Goal: Information Seeking & Learning: Check status

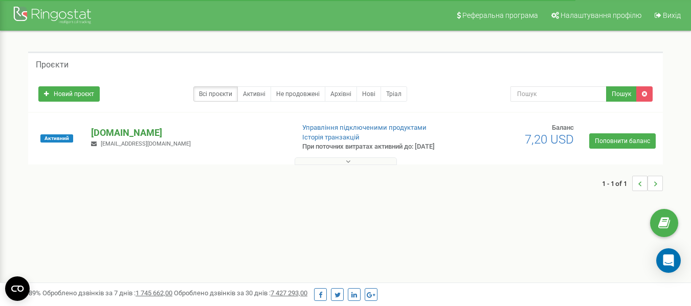
click at [113, 137] on p "[DOMAIN_NAME]" at bounding box center [188, 132] width 194 height 13
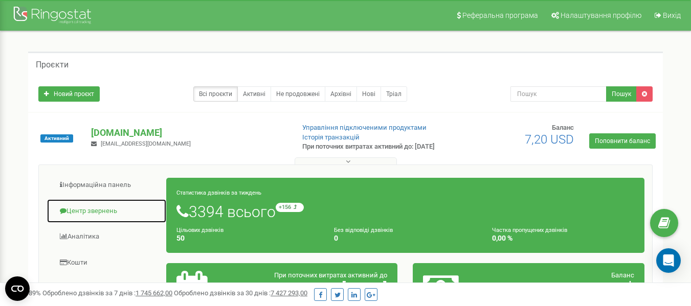
click at [88, 223] on link "Центр звернень" at bounding box center [107, 211] width 120 height 25
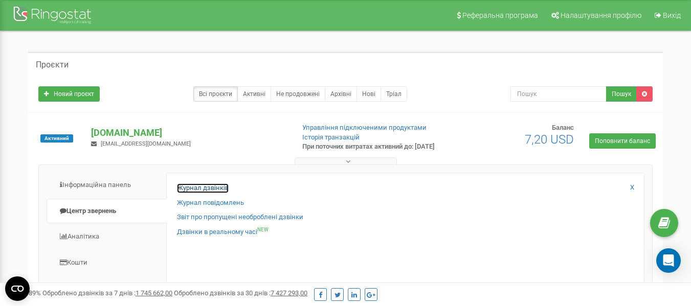
click at [213, 193] on link "Журнал дзвінків" at bounding box center [203, 189] width 52 height 10
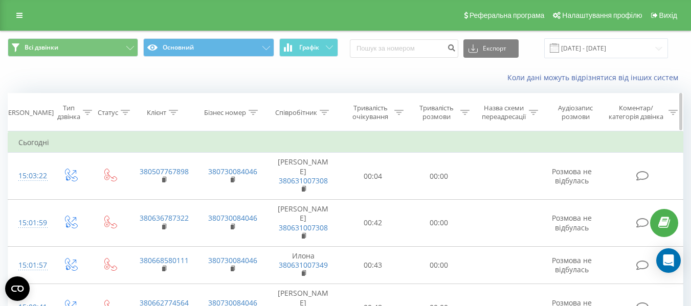
click at [175, 110] on icon at bounding box center [173, 112] width 9 height 5
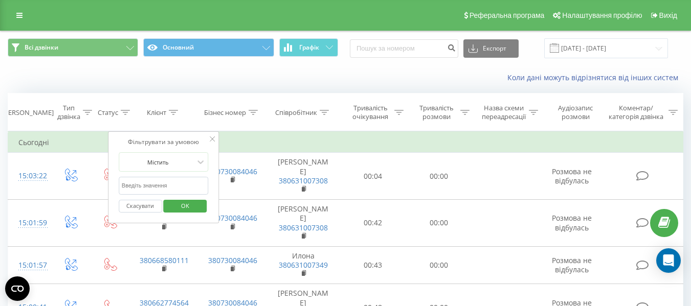
click at [171, 176] on form "Містить Скасувати OK" at bounding box center [164, 184] width 90 height 65
click at [170, 176] on form "Містить Скасувати OK" at bounding box center [164, 184] width 90 height 65
click at [168, 189] on input "text" at bounding box center [164, 186] width 90 height 18
paste input "677491870"
type input "380677491870"
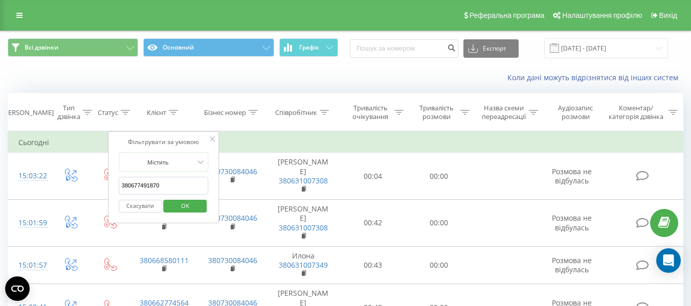
click at [181, 206] on span "OK" at bounding box center [185, 206] width 29 height 16
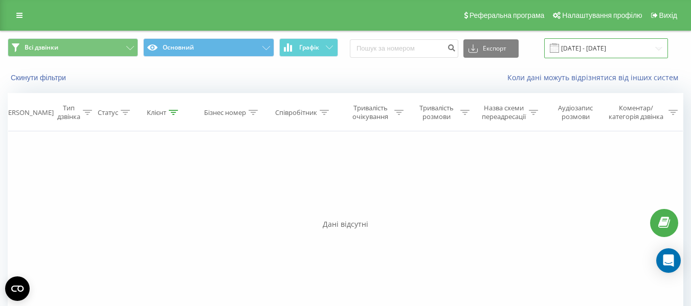
click at [659, 45] on input "23.08.2025 - 23.09.2025" at bounding box center [606, 48] width 124 height 20
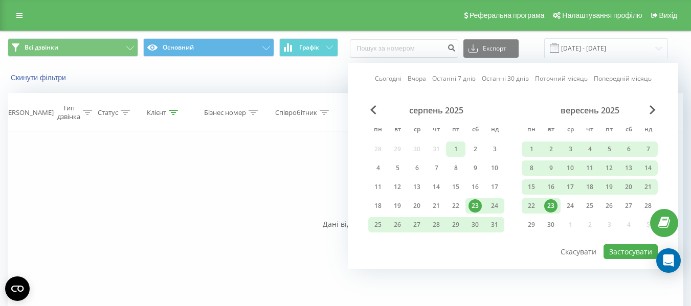
click at [458, 145] on div "1" at bounding box center [455, 149] width 13 height 13
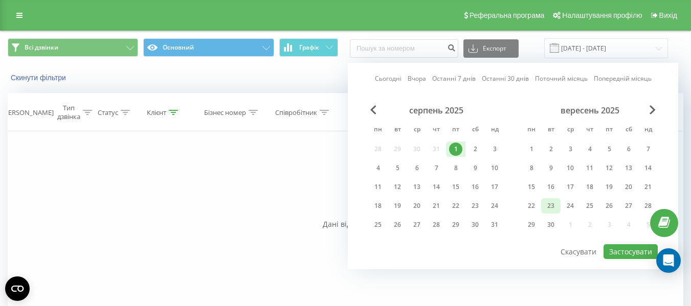
click at [550, 206] on div "23" at bounding box center [550, 205] width 13 height 13
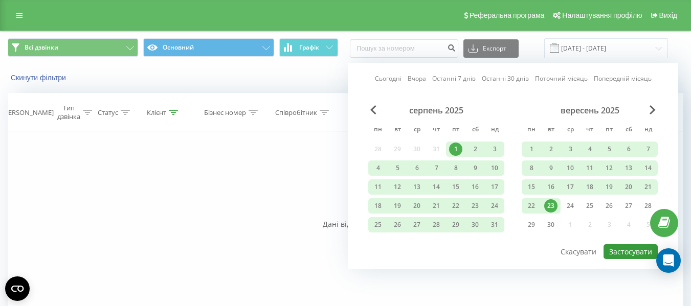
click at [635, 253] on button "Застосувати" at bounding box center [631, 251] width 54 height 15
type input "01.08.2025 - 23.09.2025"
